Goal: Transaction & Acquisition: Subscribe to service/newsletter

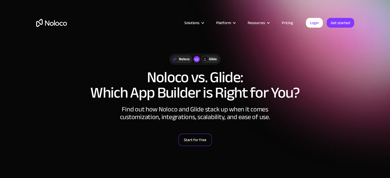
click at [194, 138] on link "Start for free" at bounding box center [195, 140] width 33 height 12
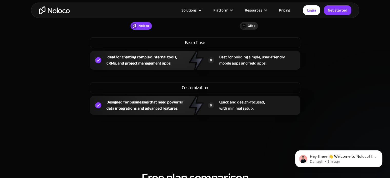
scroll to position [445, 0]
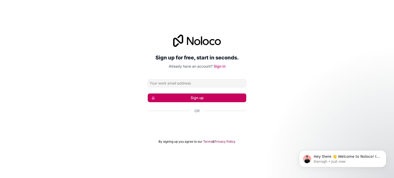
click at [207, 97] on button "Sign up" at bounding box center [197, 98] width 99 height 9
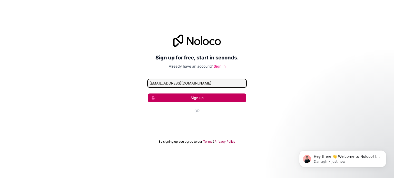
type input "[EMAIL_ADDRESS][DOMAIN_NAME]"
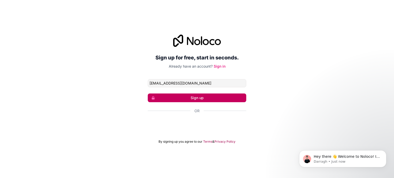
click at [196, 99] on button "Sign up" at bounding box center [197, 98] width 99 height 9
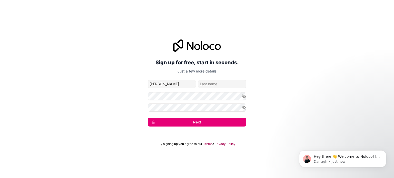
type input "[PERSON_NAME]"
click at [209, 84] on input "family-name" at bounding box center [222, 84] width 48 height 8
type input "[PERSON_NAME]"
